Goal: Navigation & Orientation: Find specific page/section

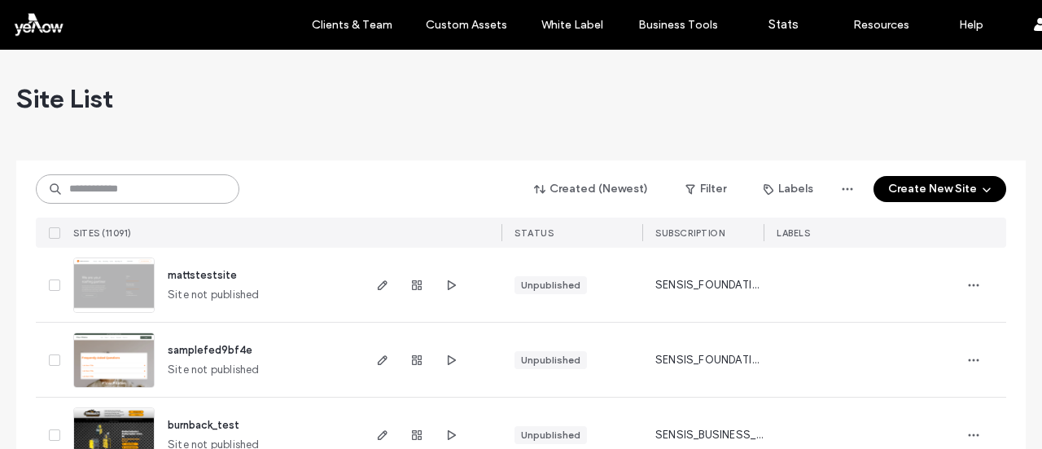
click at [195, 190] on input at bounding box center [138, 188] width 204 height 29
drag, startPoint x: 195, startPoint y: 190, endPoint x: 168, endPoint y: 187, distance: 27.8
click at [168, 187] on input at bounding box center [138, 188] width 204 height 29
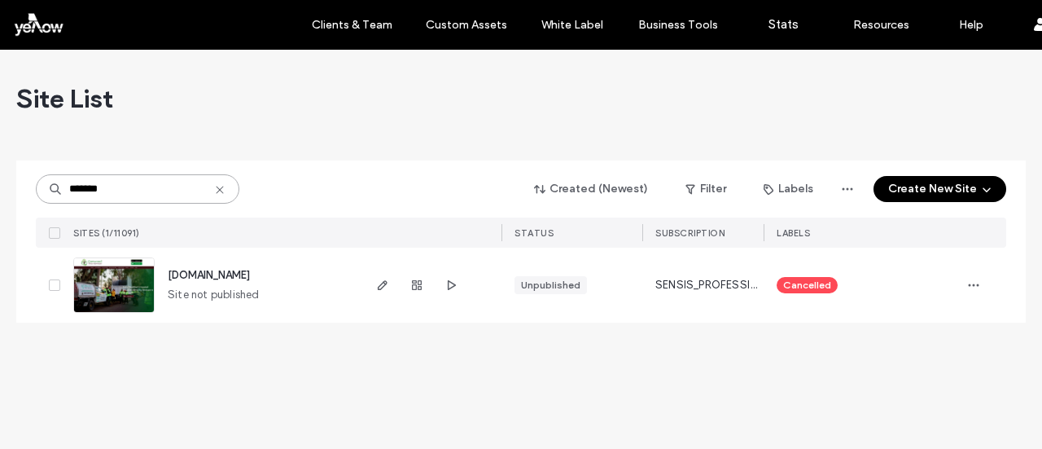
type input "*******"
click at [191, 274] on span "[DOMAIN_NAME]" at bounding box center [209, 275] width 82 height 12
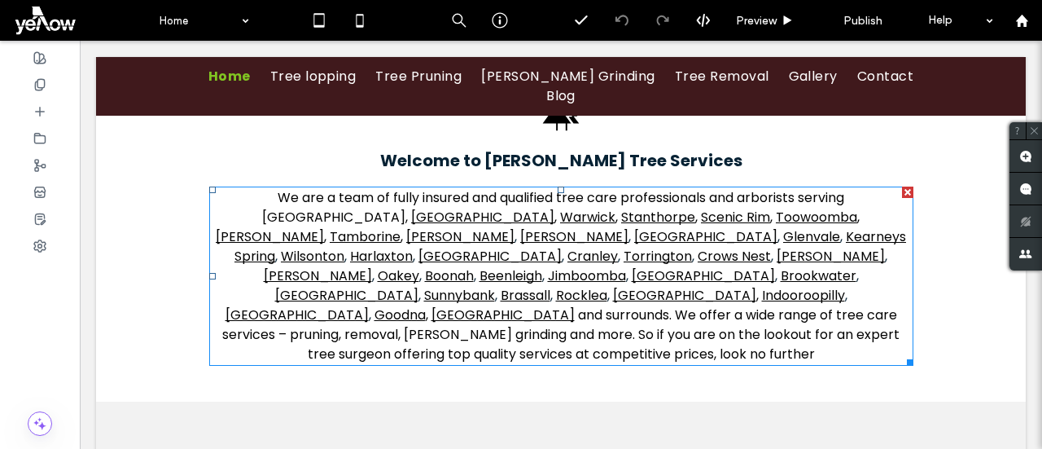
scroll to position [908, 0]
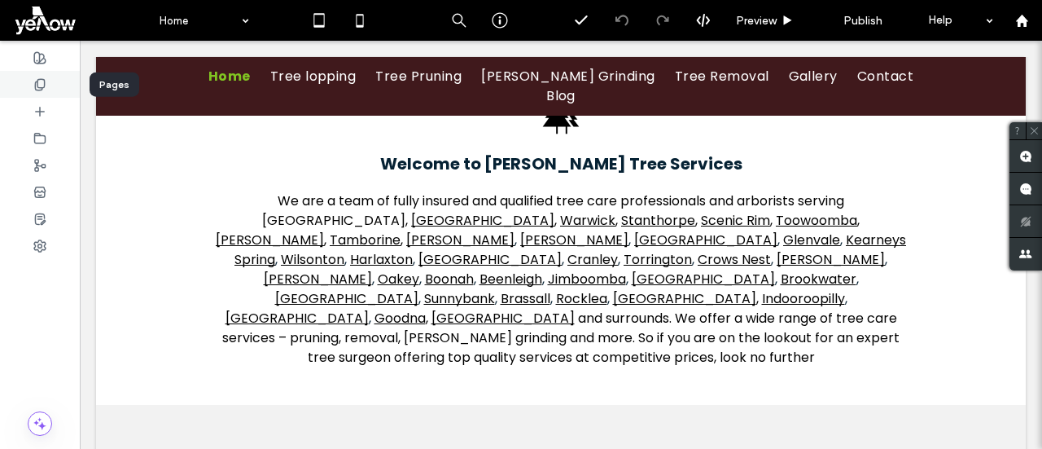
click at [39, 90] on use at bounding box center [39, 84] width 9 height 11
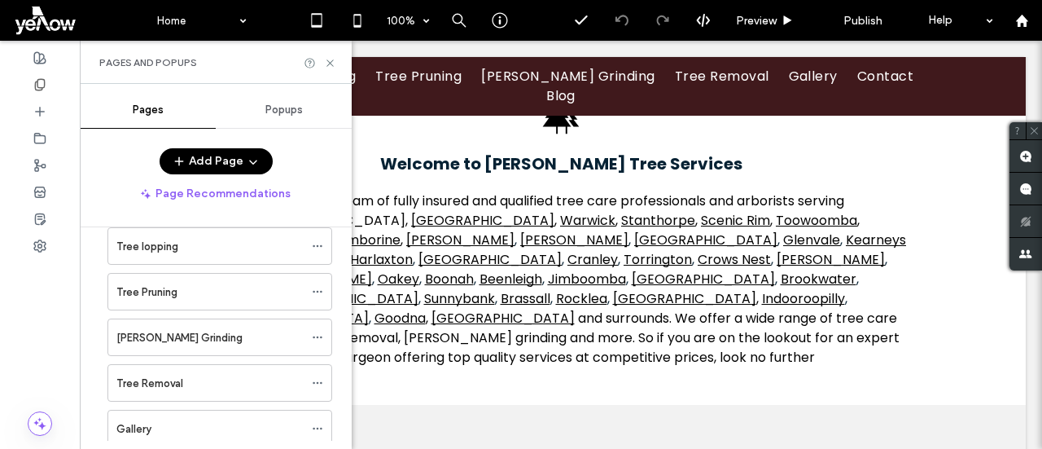
scroll to position [0, 0]
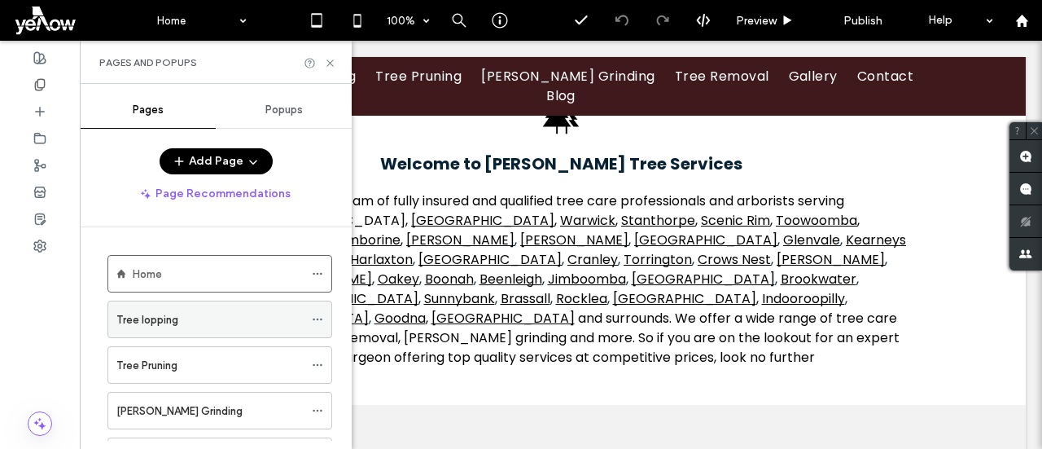
click at [248, 315] on div "Tree lopping" at bounding box center [209, 319] width 187 height 17
click at [334, 61] on icon at bounding box center [330, 63] width 12 height 12
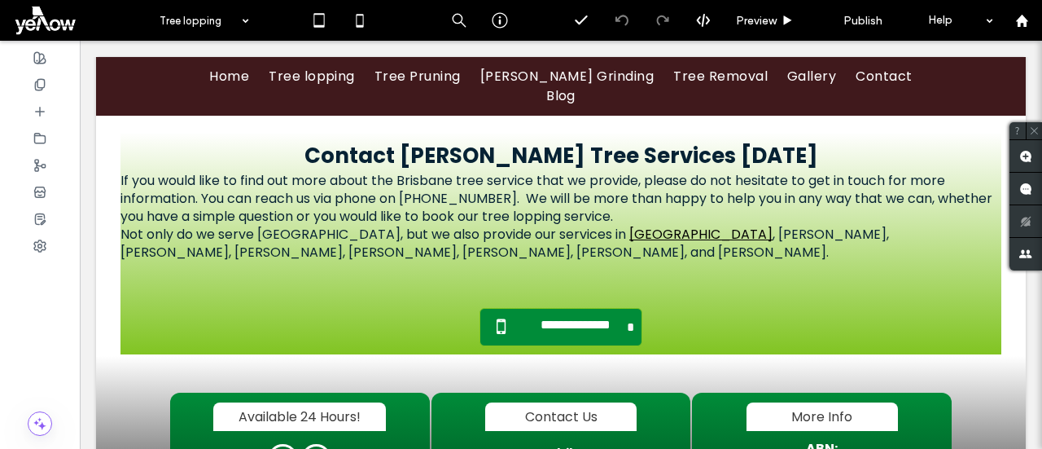
scroll to position [3766, 0]
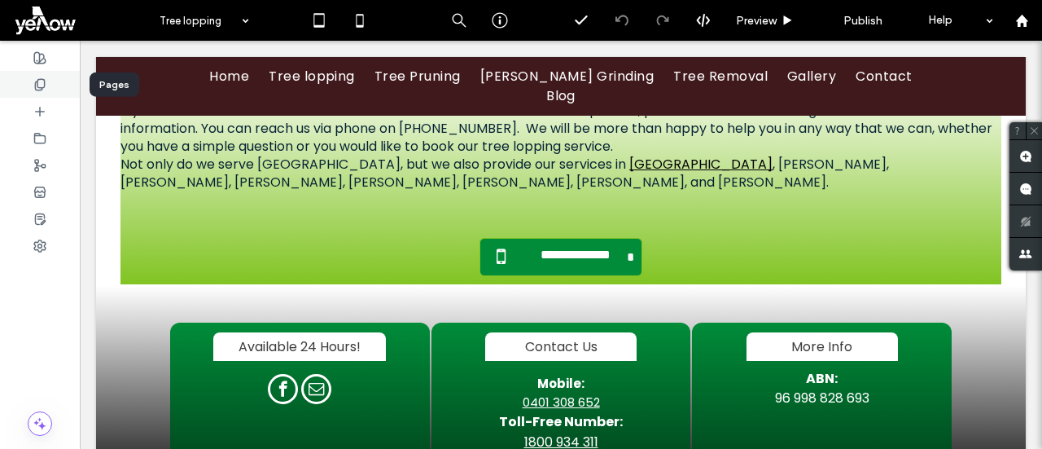
click at [40, 79] on use at bounding box center [39, 84] width 9 height 11
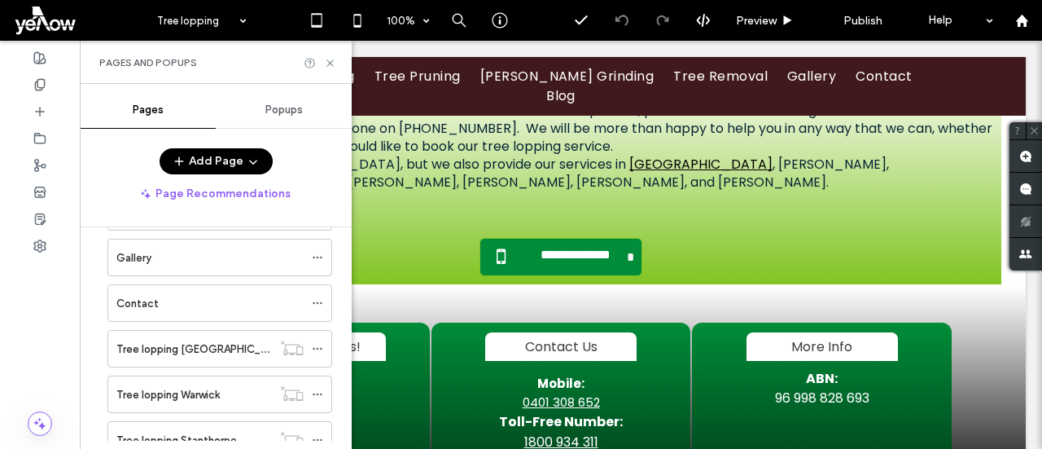
scroll to position [234, 0]
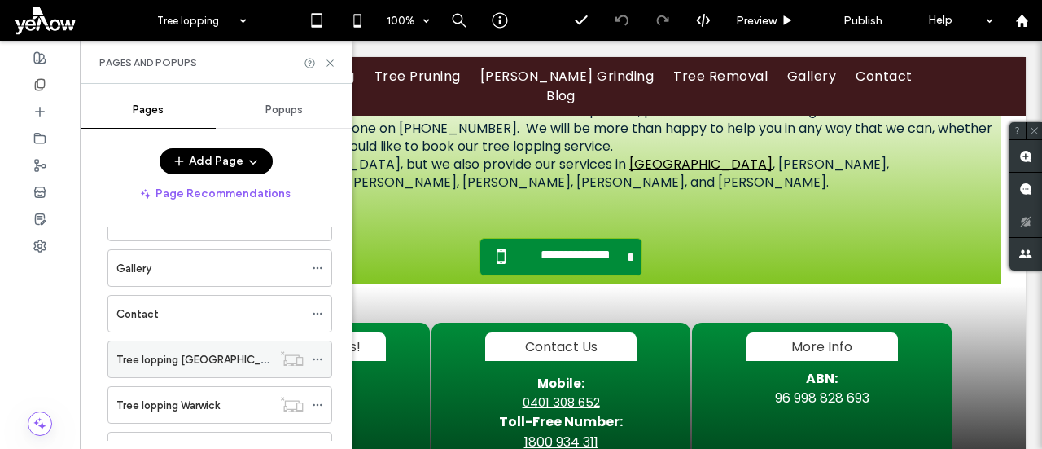
click at [163, 353] on label "Tree lopping Ipswich" at bounding box center [202, 359] width 173 height 29
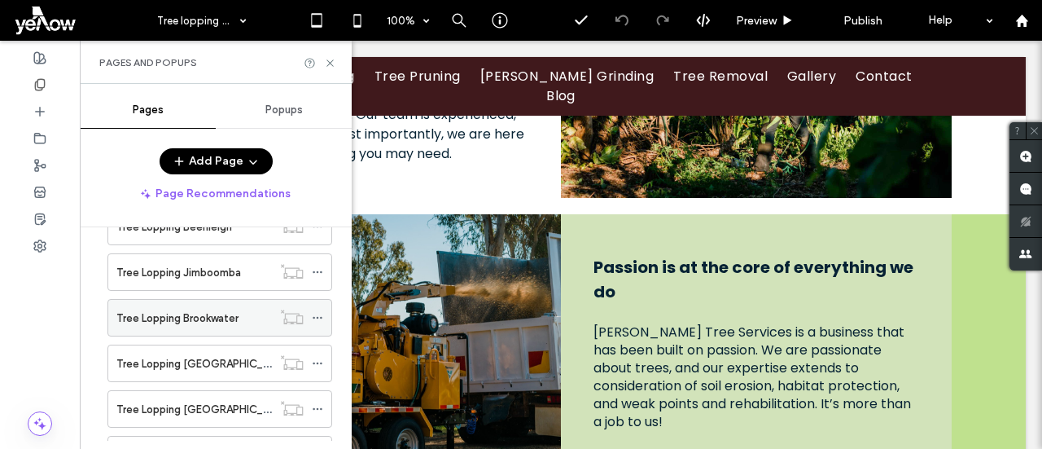
scroll to position [1373, 0]
